Goal: Navigation & Orientation: Understand site structure

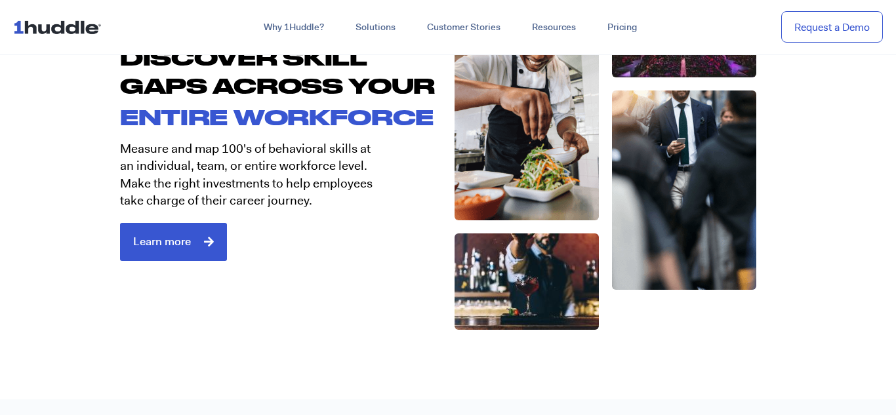
scroll to position [2175, 0]
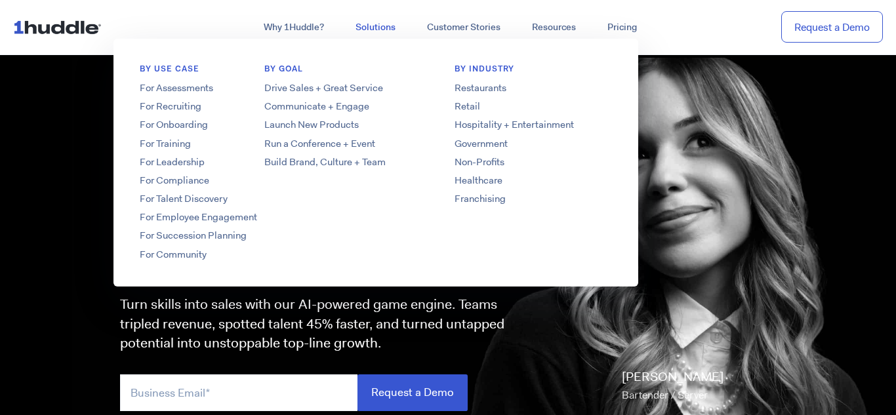
click at [362, 24] on link "Solutions" at bounding box center [375, 28] width 71 height 24
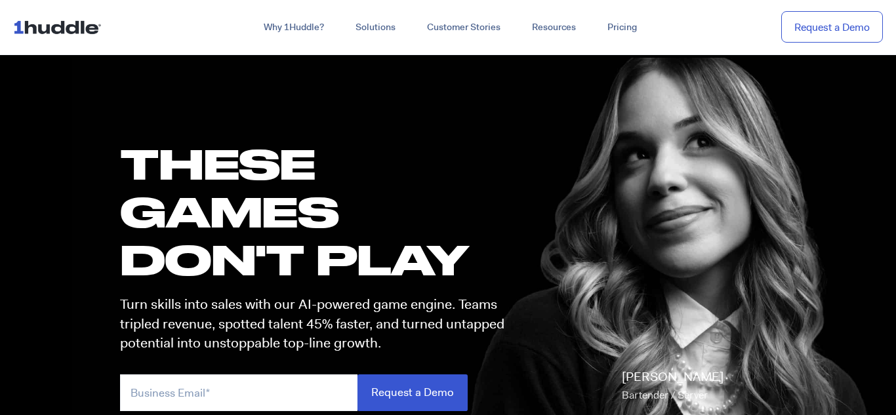
click at [70, 30] on img at bounding box center [60, 26] width 94 height 25
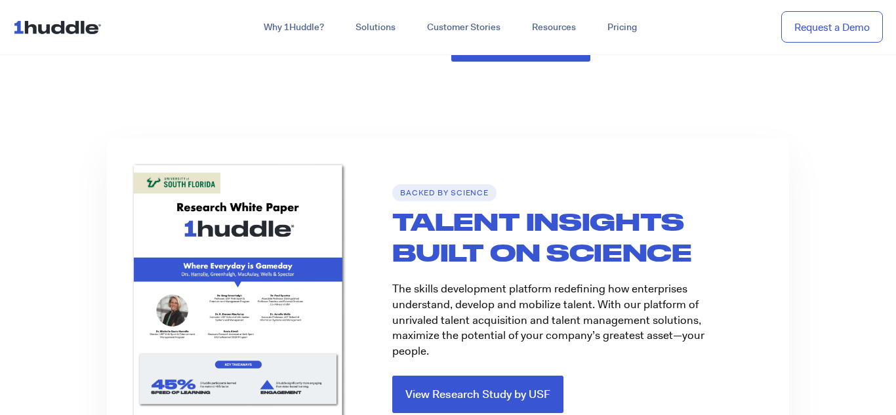
scroll to position [1658, 0]
